Goal: Task Accomplishment & Management: Use online tool/utility

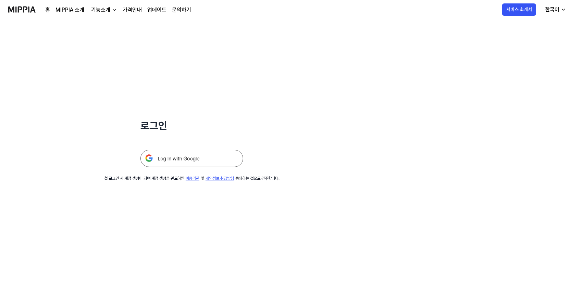
click at [180, 161] on img at bounding box center [192, 158] width 103 height 17
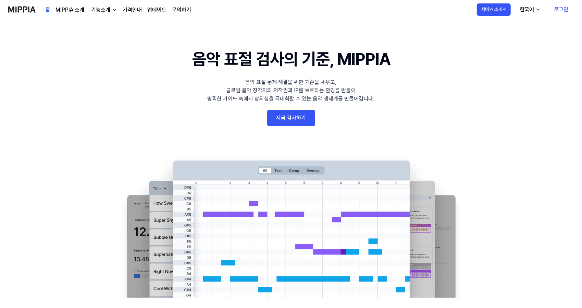
click at [293, 114] on link "지금 검사하기" at bounding box center [291, 118] width 48 height 16
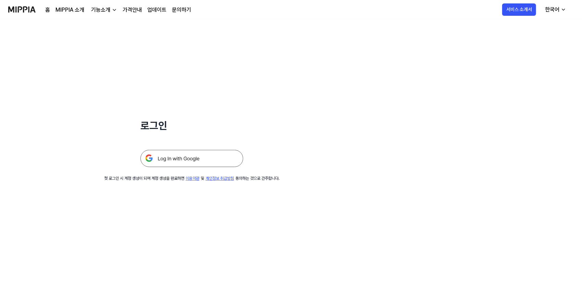
click at [184, 158] on img at bounding box center [192, 158] width 103 height 17
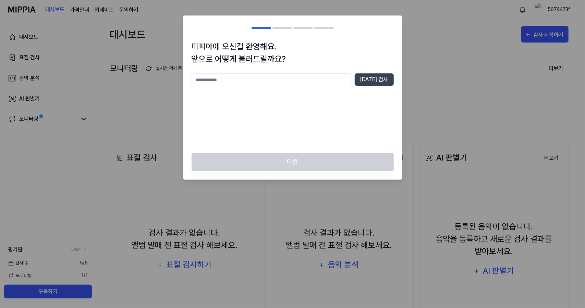
click at [247, 81] on input "text" at bounding box center [272, 80] width 160 height 14
type input "*"
type input "**"
click at [380, 74] on button "[DATE] 검사" at bounding box center [374, 79] width 39 height 12
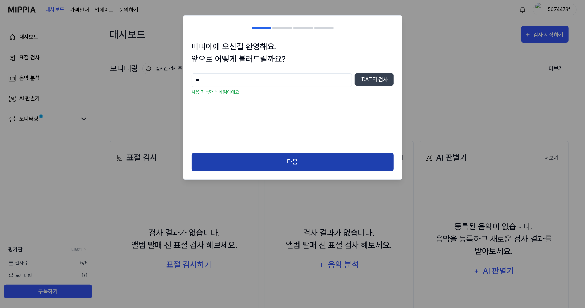
click at [315, 159] on button "다음" at bounding box center [293, 162] width 202 height 18
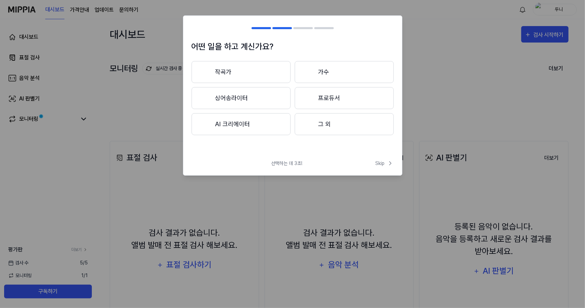
click at [231, 71] on button "작곡가" at bounding box center [241, 72] width 99 height 22
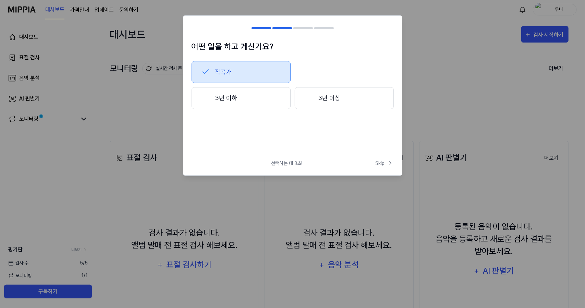
click at [212, 101] on button "3년 이하" at bounding box center [241, 98] width 99 height 22
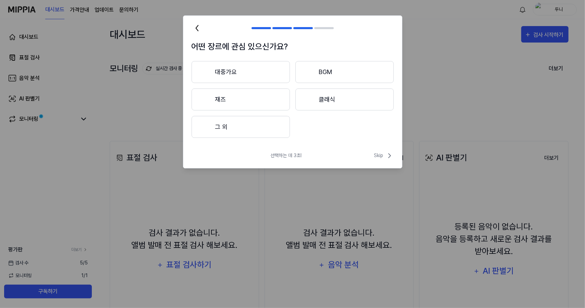
click at [232, 76] on button "대중가요" at bounding box center [241, 72] width 98 height 22
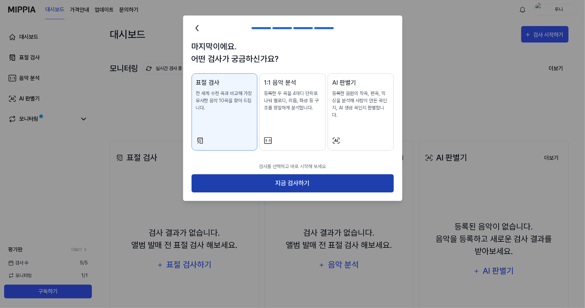
click at [299, 178] on button "지금 검사하기" at bounding box center [293, 183] width 202 height 18
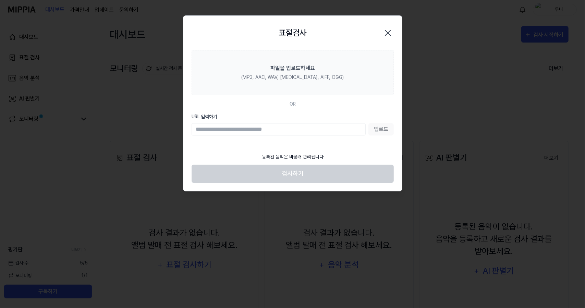
click at [377, 131] on div "업로드" at bounding box center [293, 129] width 202 height 12
click at [269, 130] on input "URL 입력하기" at bounding box center [279, 129] width 174 height 12
click at [379, 128] on div "업로드" at bounding box center [293, 129] width 202 height 12
click at [374, 129] on div "업로드" at bounding box center [293, 129] width 202 height 12
click at [265, 129] on input "URL 입력하기" at bounding box center [279, 129] width 174 height 12
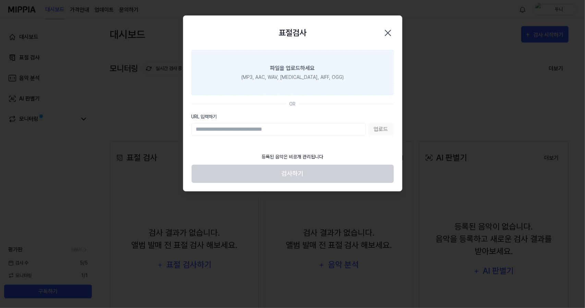
click at [281, 66] on div "파일을 업로드하세요" at bounding box center [292, 68] width 45 height 8
click at [0, 0] on input "파일을 업로드하세요 (MP3, AAC, WAV, [MEDICAL_DATA], AIFF, OGG)" at bounding box center [0, 0] width 0 height 0
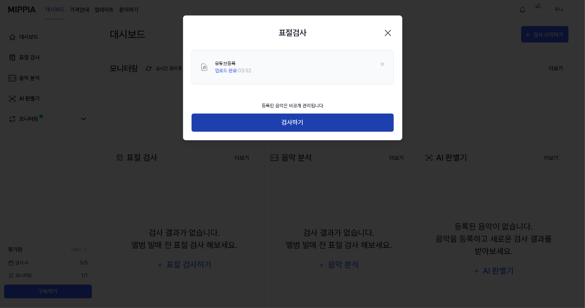
click at [294, 124] on button "검사하기" at bounding box center [293, 122] width 202 height 18
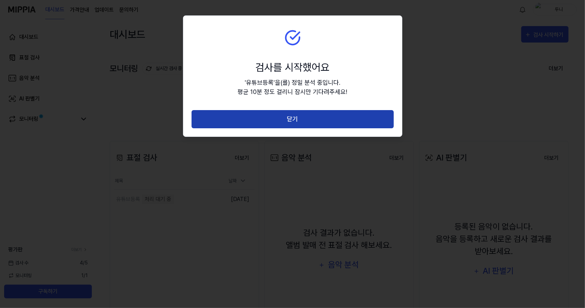
click at [288, 118] on button "닫기" at bounding box center [293, 119] width 202 height 18
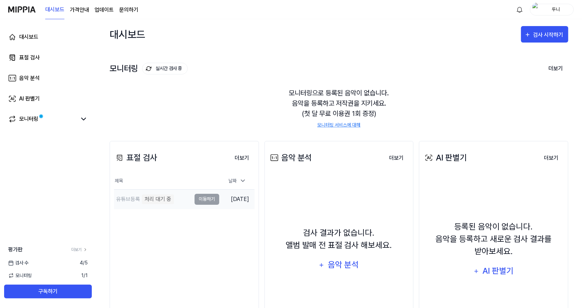
click at [200, 197] on td "유튜브등록 처리 대기 중 이동하기" at bounding box center [166, 199] width 105 height 19
click at [244, 156] on button "더보기" at bounding box center [241, 158] width 25 height 14
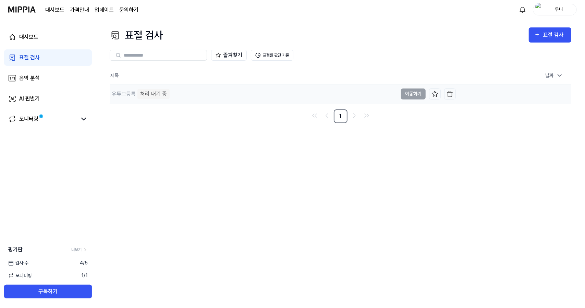
click at [411, 95] on td "유튜브등록 처리 대기 중 이동하기" at bounding box center [283, 93] width 346 height 19
click at [416, 94] on td "유튜브등록 처리 대기 중 이동하기" at bounding box center [283, 93] width 346 height 19
click at [148, 92] on div "처리 대기 중" at bounding box center [153, 94] width 32 height 10
click at [418, 94] on td "유튜브등록 처리 대기 중 이동하기" at bounding box center [283, 93] width 346 height 19
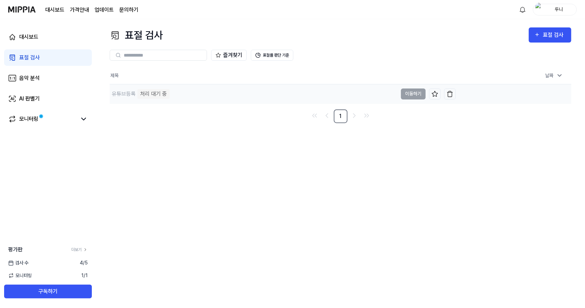
click at [411, 93] on td "유튜브등록 처리 대기 중 이동하기" at bounding box center [283, 93] width 346 height 19
click at [412, 94] on td "유튜브등록 처리 대기 중 이동하기" at bounding box center [283, 93] width 346 height 19
click at [412, 92] on td "유튜브등록 처리 대기 중 이동하기" at bounding box center [283, 93] width 346 height 19
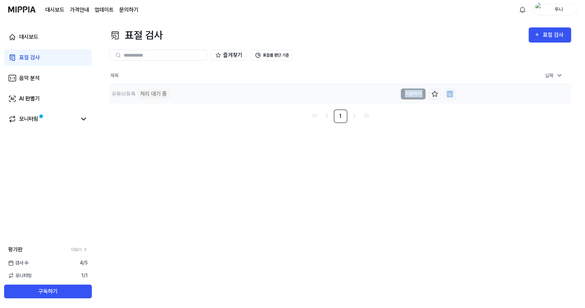
click at [413, 92] on td "유튜브등록 처리 대기 중 이동하기" at bounding box center [283, 93] width 346 height 19
click at [411, 91] on td "유튜브등록 처리 대기 중 이동하기" at bounding box center [283, 93] width 346 height 19
click at [410, 89] on td "유튜브등록 처리 대기 중 이동하기" at bounding box center [283, 93] width 346 height 19
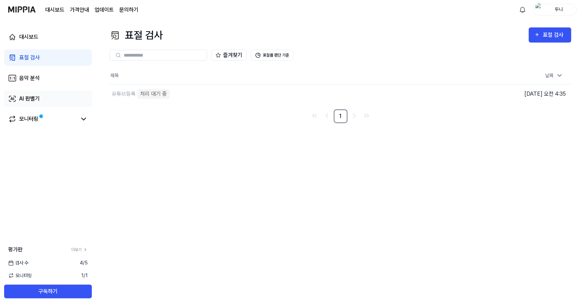
click at [29, 96] on div "AI 판별기" at bounding box center [29, 99] width 21 height 8
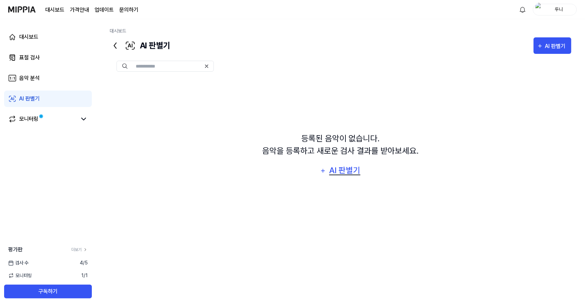
click at [344, 172] on div "AI 판별기" at bounding box center [344, 170] width 33 height 13
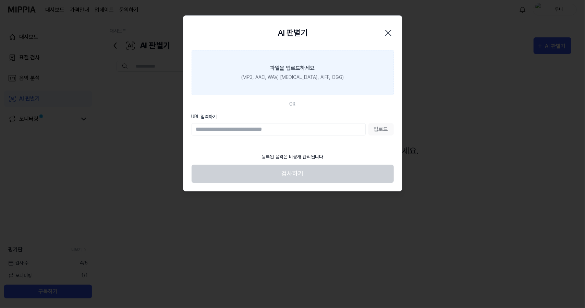
click at [295, 74] on div "(MP3, AAC, WAV, [MEDICAL_DATA], AIFF, OGG)" at bounding box center [292, 77] width 102 height 7
click at [0, 0] on input "파일을 업로드하세요 (MP3, AAC, WAV, [MEDICAL_DATA], AIFF, OGG)" at bounding box center [0, 0] width 0 height 0
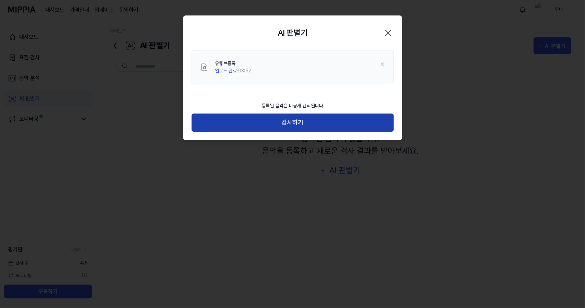
click at [302, 125] on button "검사하기" at bounding box center [293, 122] width 202 height 18
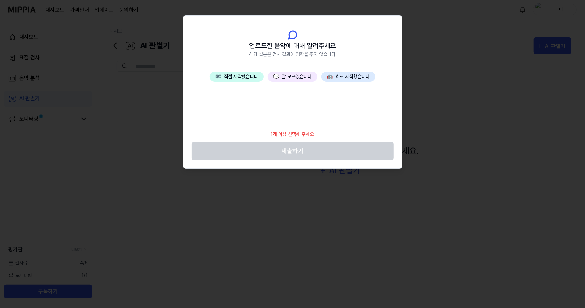
click at [277, 75] on span "💬" at bounding box center [276, 76] width 6 height 5
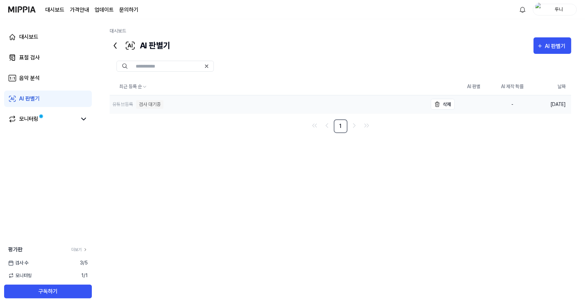
click at [147, 105] on div "검사 대기중" at bounding box center [149, 104] width 27 height 9
click at [39, 117] on span at bounding box center [41, 116] width 4 height 4
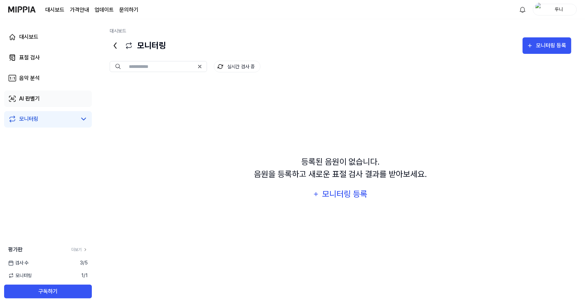
click at [35, 100] on div "AI 판별기" at bounding box center [29, 99] width 21 height 8
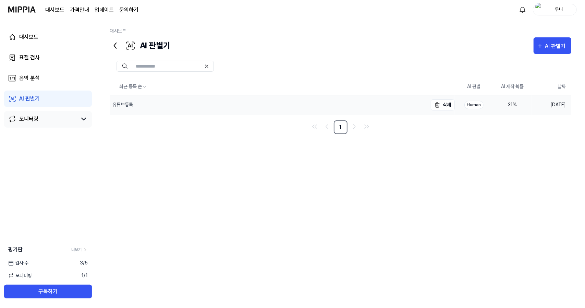
click at [130, 105] on div "유튜브등록" at bounding box center [122, 104] width 21 height 7
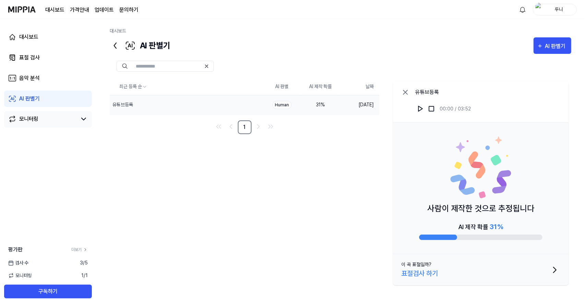
click at [341, 148] on div "최근 등록 순 AI 판별 AI 제작 확률 날짜 유튜브등록 삭제 Human 31 % [DATE] 1 유튜브등록 00:00 / 03:52 사람이 …" at bounding box center [341, 182] width 462 height 209
click at [29, 77] on div "음악 분석" at bounding box center [29, 78] width 21 height 8
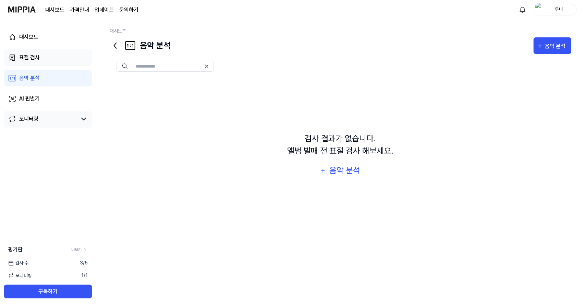
click at [29, 58] on div "표절 검사" at bounding box center [29, 57] width 21 height 8
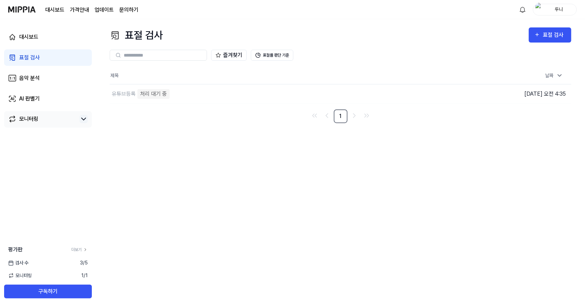
click at [84, 122] on icon at bounding box center [84, 119] width 8 height 8
click at [28, 115] on div "모니터링" at bounding box center [28, 119] width 19 height 8
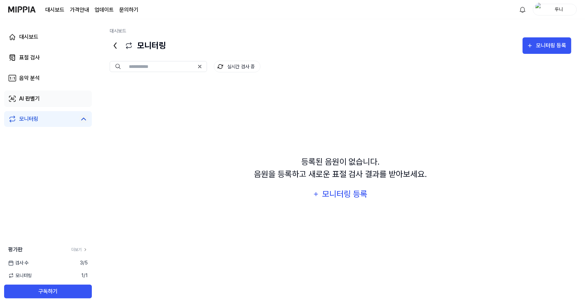
click at [37, 98] on div "AI 판별기" at bounding box center [29, 99] width 21 height 8
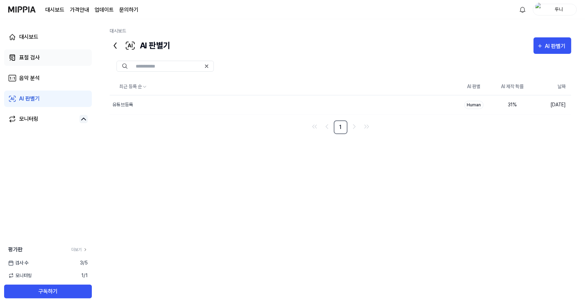
click at [32, 56] on div "표절 검사" at bounding box center [29, 57] width 21 height 8
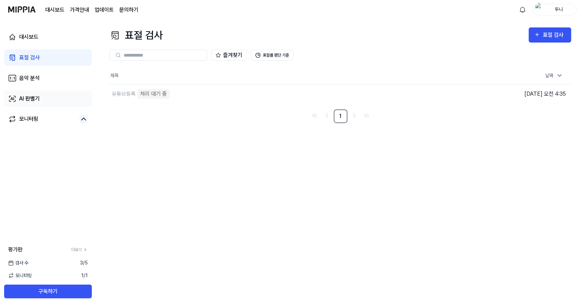
click at [32, 96] on div "AI 판별기" at bounding box center [29, 99] width 21 height 8
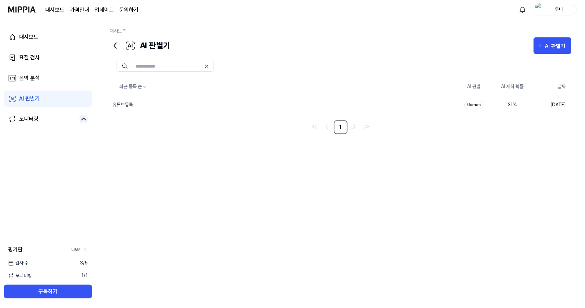
click at [86, 248] on icon at bounding box center [85, 249] width 5 height 5
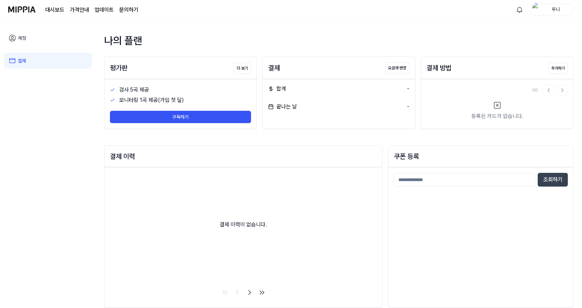
click at [81, 9] on page\) "가격안내" at bounding box center [79, 10] width 19 height 8
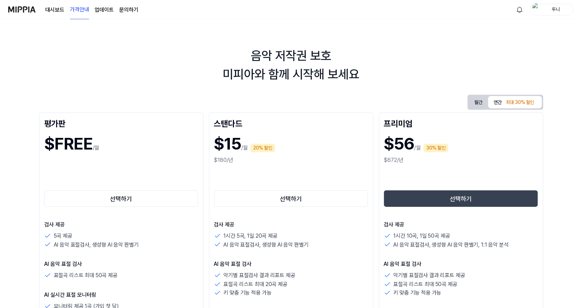
click at [19, 11] on img at bounding box center [21, 9] width 27 height 19
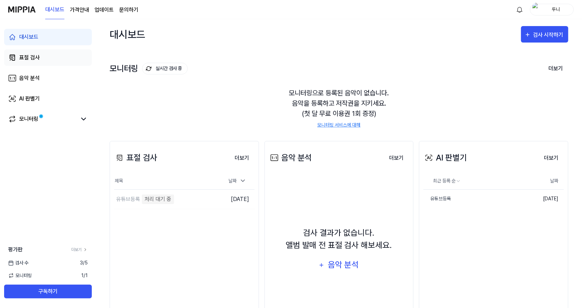
click at [39, 55] on div "표절 검사" at bounding box center [29, 57] width 21 height 8
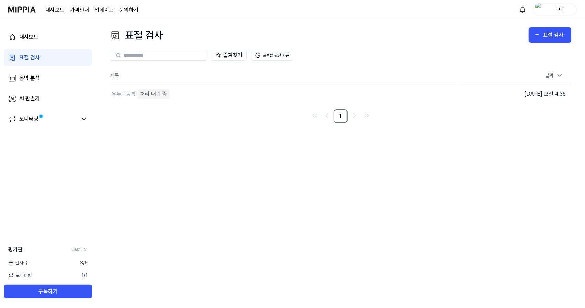
click at [169, 54] on input "text" at bounding box center [163, 55] width 79 height 6
click at [140, 55] on input "text" at bounding box center [163, 55] width 79 height 6
click at [133, 53] on input "text" at bounding box center [163, 55] width 79 height 6
paste input "**********"
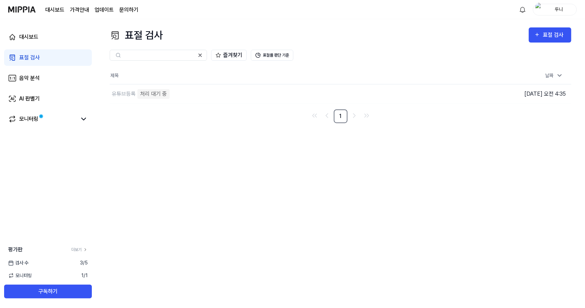
type input "**********"
click at [549, 34] on div "표절 검사" at bounding box center [554, 35] width 23 height 9
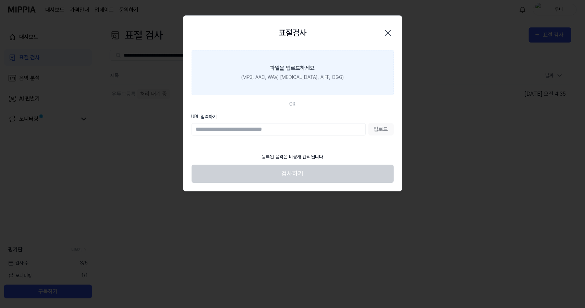
click at [289, 73] on label "파일을 업로드하세요 (MP3, AAC, WAV, [MEDICAL_DATA], AIFF, OGG)" at bounding box center [293, 72] width 202 height 45
click at [0, 0] on input "파일을 업로드하세요 (MP3, AAC, WAV, [MEDICAL_DATA], AIFF, OGG)" at bounding box center [0, 0] width 0 height 0
click at [293, 72] on div "파일을 업로드하세요" at bounding box center [292, 68] width 45 height 8
click at [0, 0] on input "파일을 업로드하세요 (MP3, AAC, WAV, [MEDICAL_DATA], AIFF, OGG)" at bounding box center [0, 0] width 0 height 0
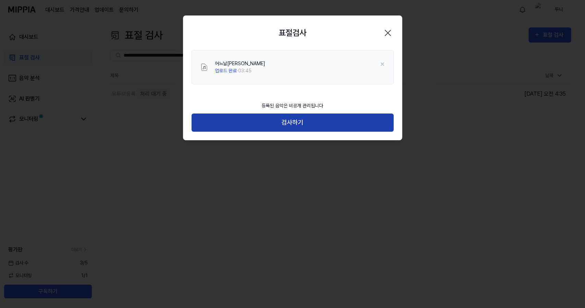
click at [295, 126] on button "검사하기" at bounding box center [293, 122] width 202 height 18
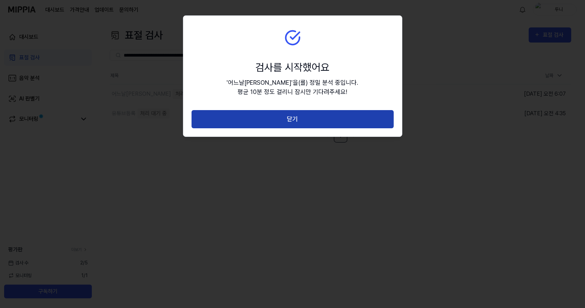
click at [294, 122] on button "닫기" at bounding box center [293, 119] width 202 height 18
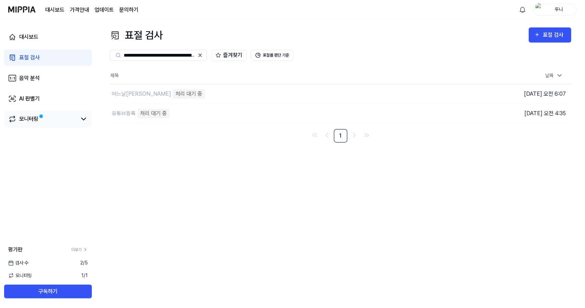
click at [38, 122] on link "모니터링" at bounding box center [42, 119] width 69 height 8
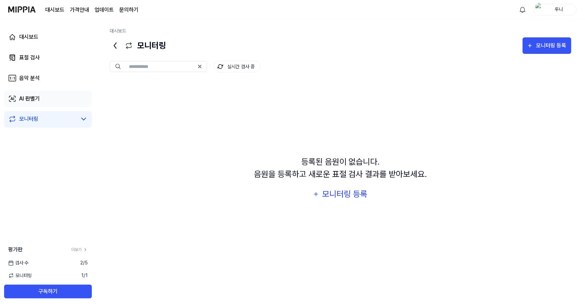
click at [27, 97] on div "AI 판별기" at bounding box center [29, 99] width 21 height 8
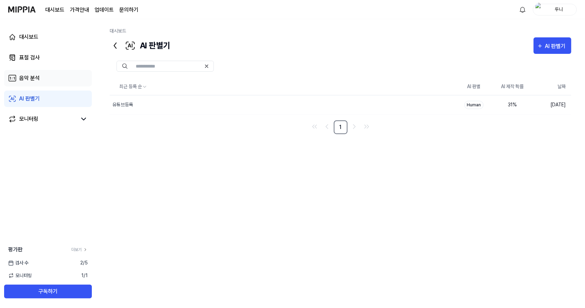
click at [28, 76] on div "음악 분석" at bounding box center [29, 78] width 21 height 8
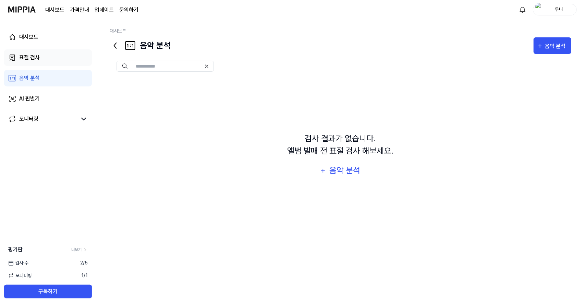
click at [33, 59] on div "표절 검사" at bounding box center [29, 57] width 21 height 8
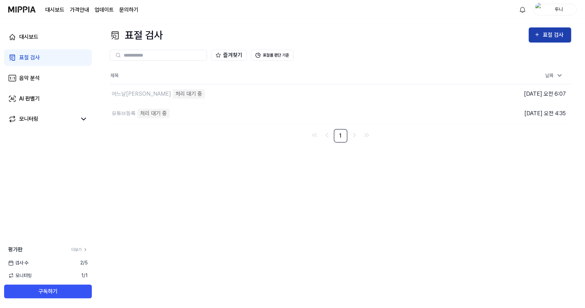
click at [548, 35] on div "표절 검사" at bounding box center [554, 35] width 23 height 9
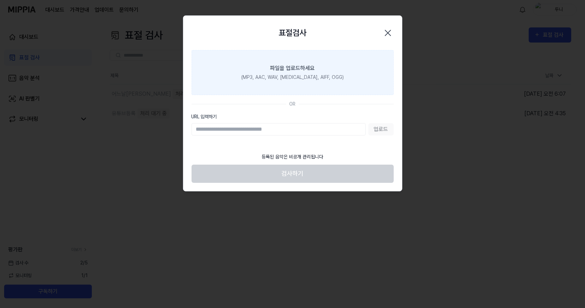
click at [287, 70] on div "파일을 업로드하세요" at bounding box center [292, 68] width 45 height 8
click at [0, 0] on input "파일을 업로드하세요 (MP3, AAC, WAV, [MEDICAL_DATA], AIFF, OGG)" at bounding box center [0, 0] width 0 height 0
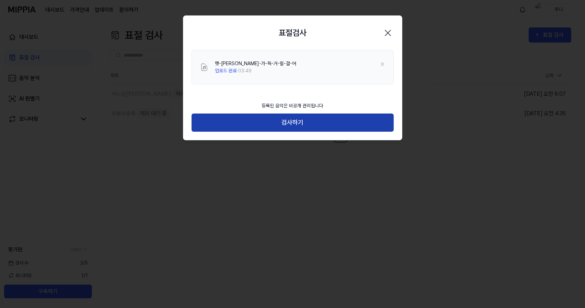
click at [297, 124] on button "검사하기" at bounding box center [293, 122] width 202 height 18
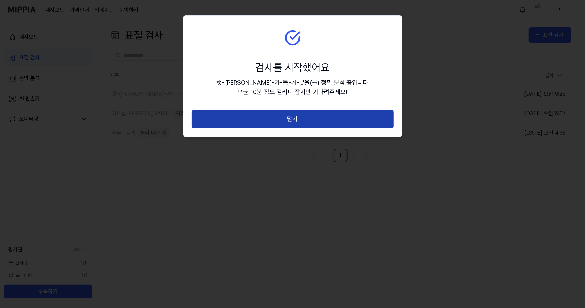
click at [291, 120] on button "닫기" at bounding box center [293, 119] width 202 height 18
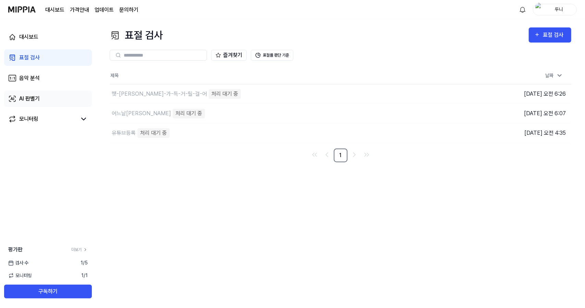
click at [34, 98] on div "AI 판별기" at bounding box center [29, 99] width 21 height 8
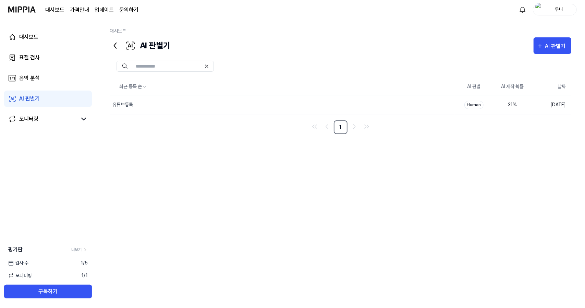
click at [32, 98] on div "AI 판별기" at bounding box center [29, 99] width 21 height 8
click at [37, 56] on div "표절 검사" at bounding box center [29, 57] width 21 height 8
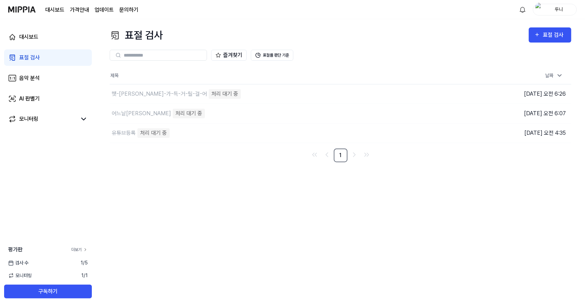
click at [78, 248] on link "더보기" at bounding box center [79, 249] width 16 height 6
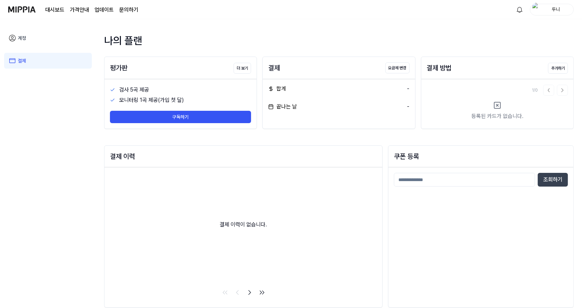
click at [84, 11] on page\) "가격안내" at bounding box center [79, 10] width 19 height 8
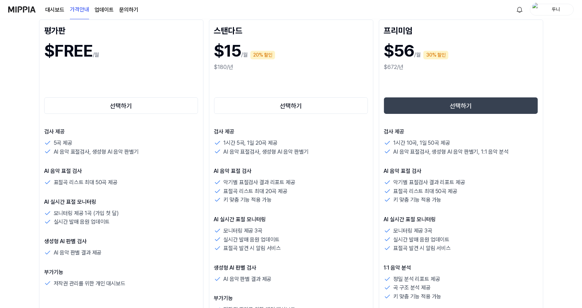
scroll to position [94, 0]
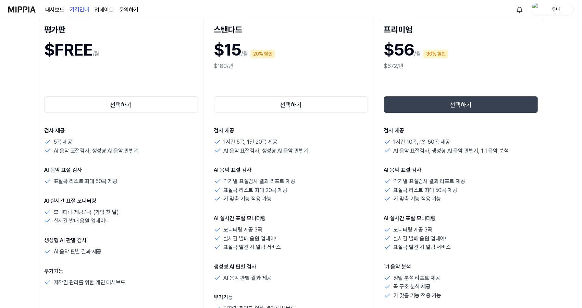
click at [24, 10] on img at bounding box center [21, 9] width 27 height 19
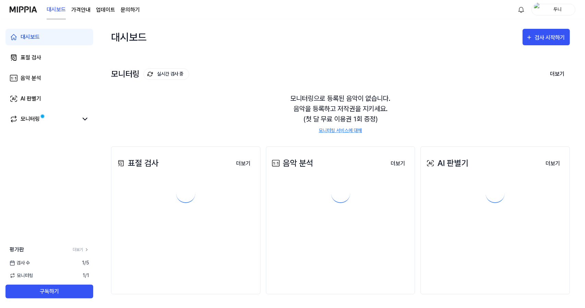
scroll to position [0, 0]
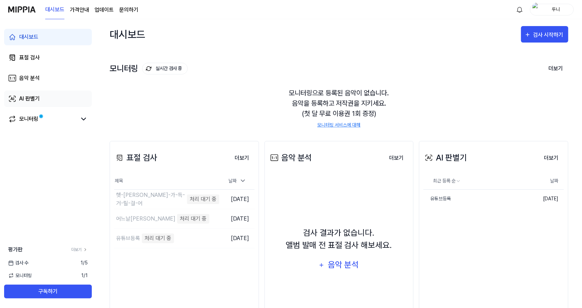
click at [31, 97] on div "AI 판별기" at bounding box center [29, 99] width 21 height 8
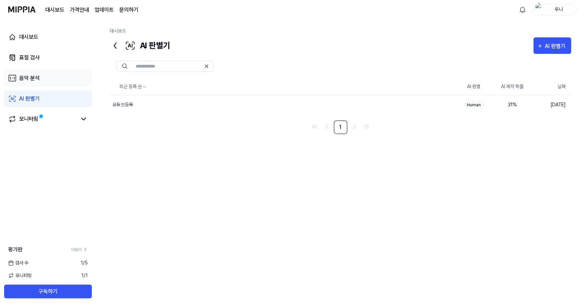
click at [29, 77] on div "음악 분석" at bounding box center [29, 78] width 21 height 8
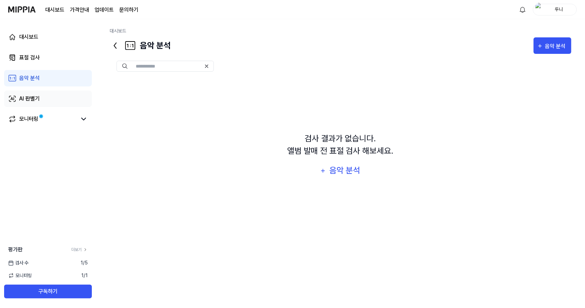
click at [35, 100] on div "AI 판별기" at bounding box center [29, 99] width 21 height 8
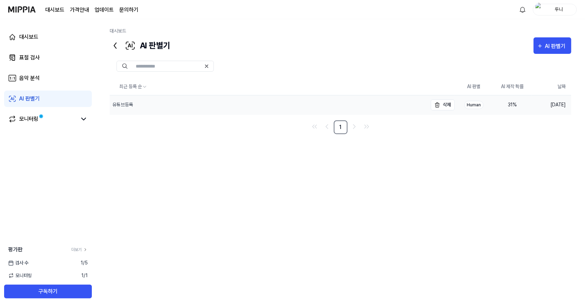
drag, startPoint x: 123, startPoint y: 103, endPoint x: 117, endPoint y: 105, distance: 6.3
click at [117, 105] on div "유튜브등록" at bounding box center [122, 104] width 21 height 7
